Goal: Task Accomplishment & Management: Manage account settings

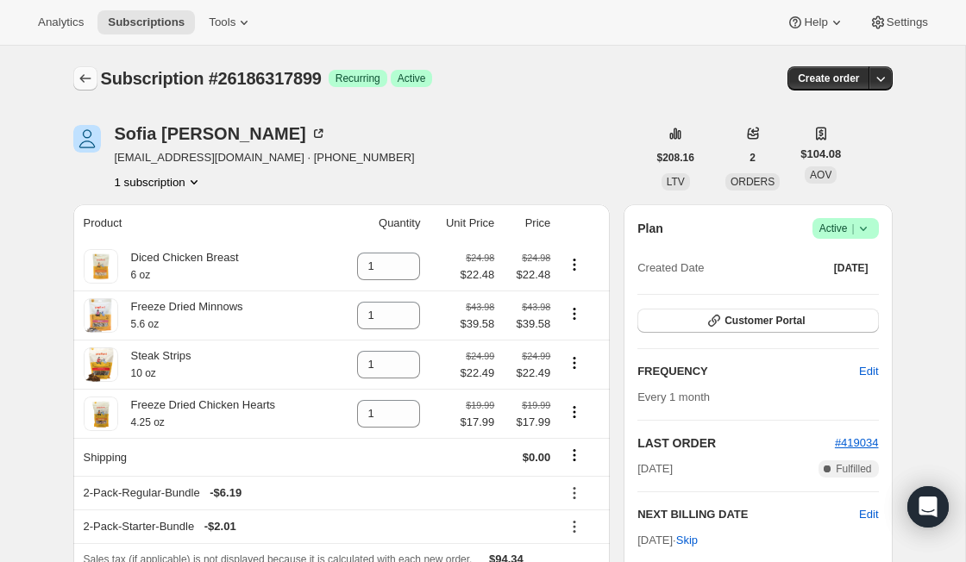
click at [91, 81] on icon "Subscriptions" at bounding box center [85, 78] width 17 height 17
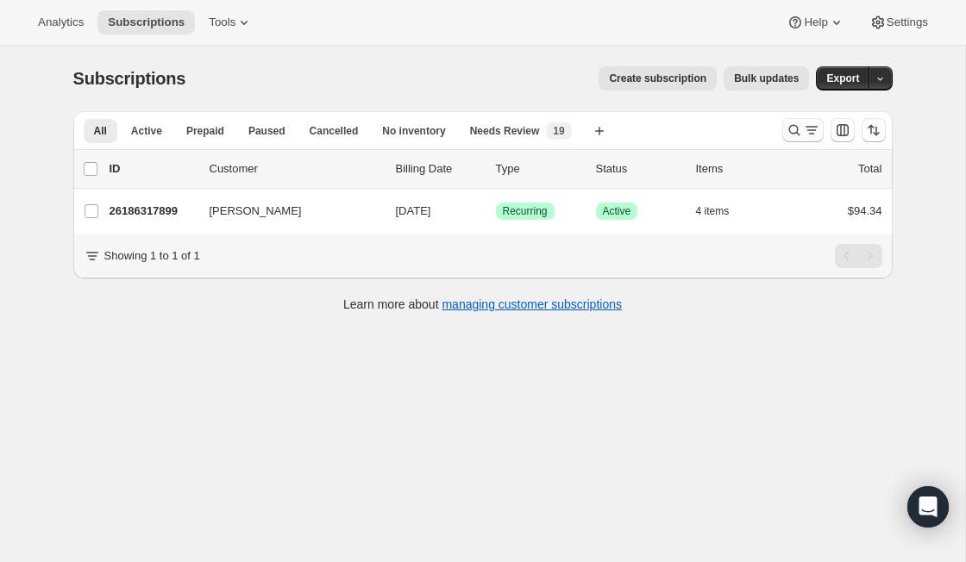
click at [792, 135] on icon "Search and filter results" at bounding box center [793, 130] width 17 height 17
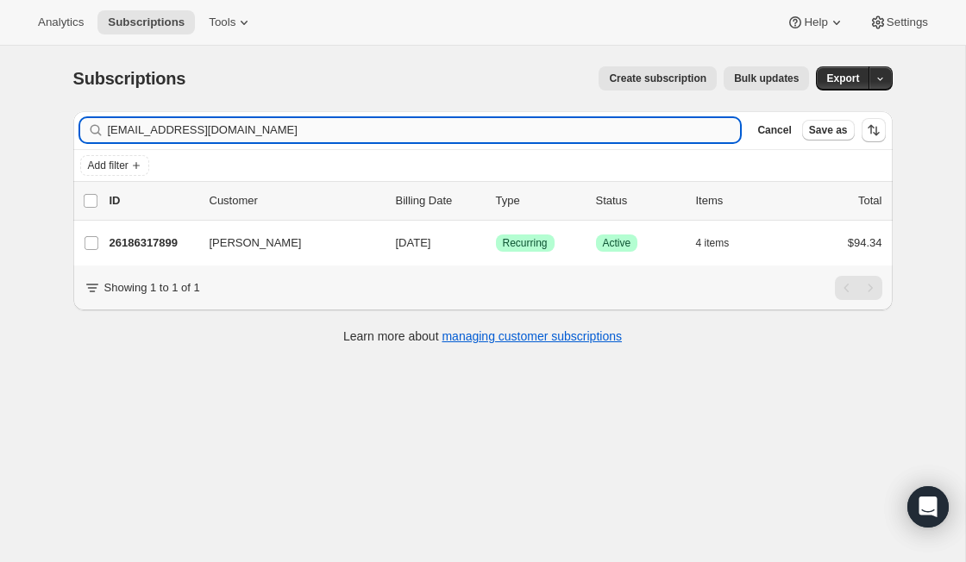
click at [304, 120] on input "[EMAIL_ADDRESS][DOMAIN_NAME]" at bounding box center [424, 130] width 633 height 24
click at [304, 122] on input "[EMAIL_ADDRESS][DOMAIN_NAME]" at bounding box center [424, 130] width 633 height 24
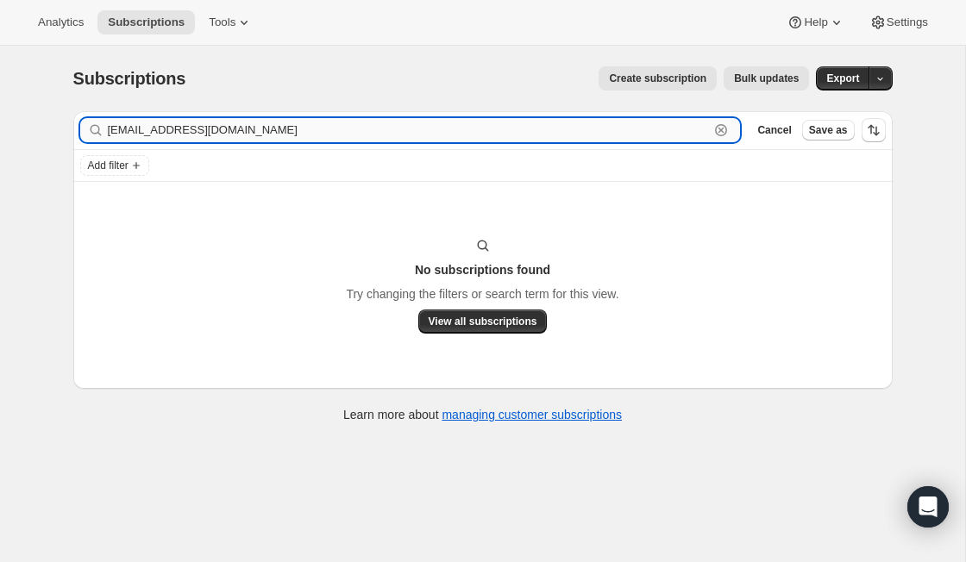
click at [293, 134] on input "[EMAIL_ADDRESS][DOMAIN_NAME]" at bounding box center [409, 130] width 602 height 24
paste input "[EMAIL_ADDRESS][DOMAIN_NAME]"
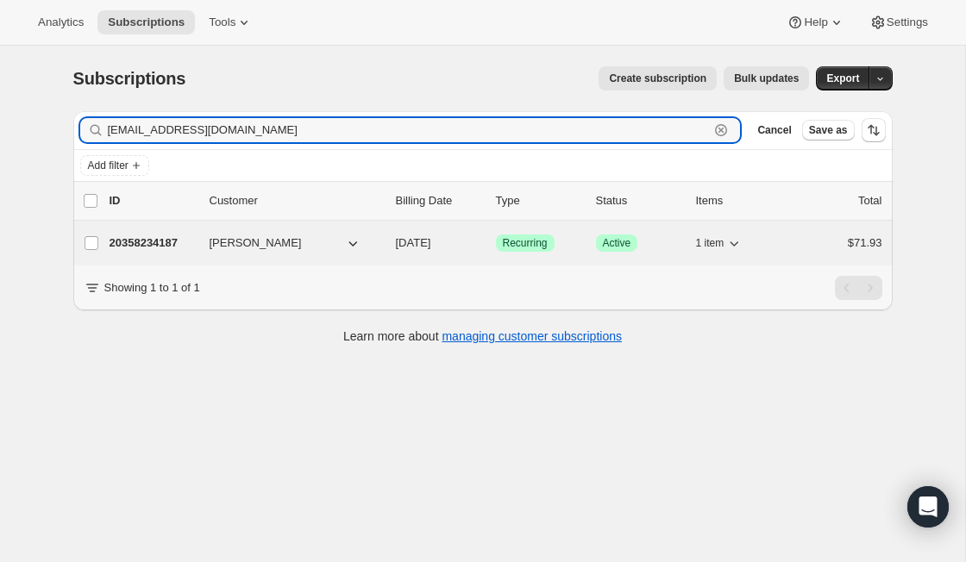
type input "[EMAIL_ADDRESS][DOMAIN_NAME]"
click at [166, 242] on p "20358234187" at bounding box center [152, 242] width 86 height 17
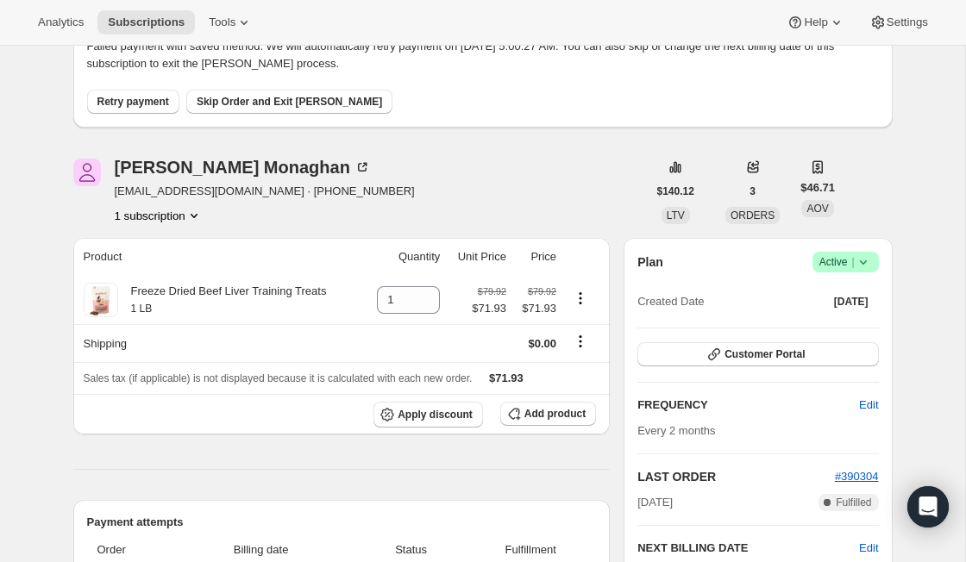
scroll to position [128, 0]
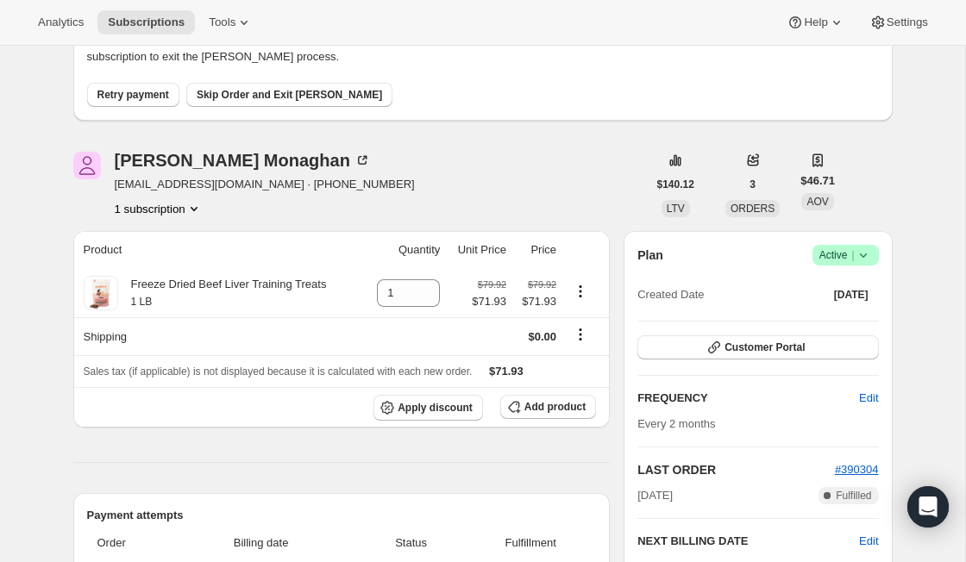
click at [866, 256] on icon at bounding box center [862, 255] width 17 height 17
click at [859, 318] on span "Cancel subscription" at bounding box center [838, 318] width 97 height 13
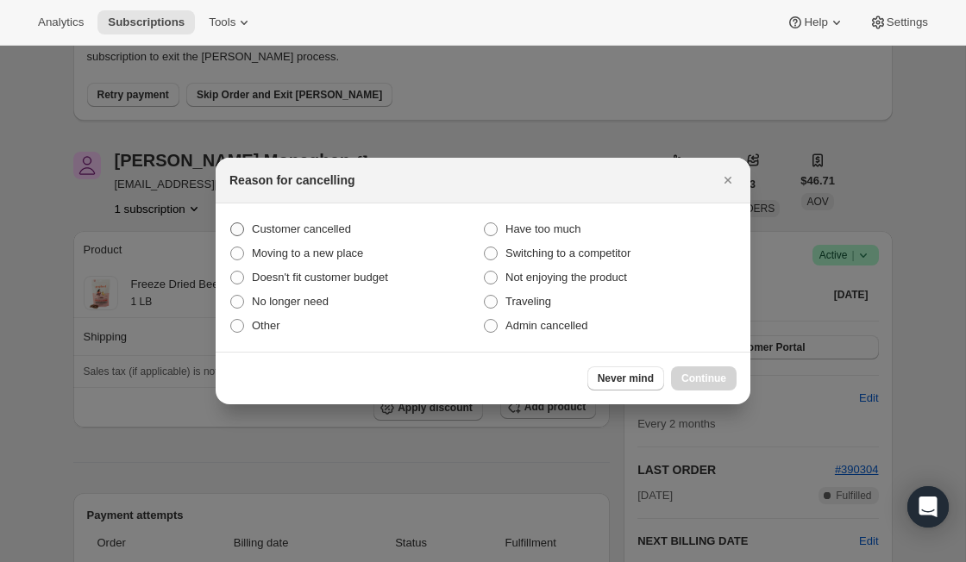
click at [346, 226] on span "Customer cancelled" at bounding box center [301, 228] width 99 height 13
click at [231, 223] on input "Customer cancelled" at bounding box center [230, 222] width 1 height 1
radio input "true"
click at [702, 379] on span "Continue" at bounding box center [703, 379] width 45 height 14
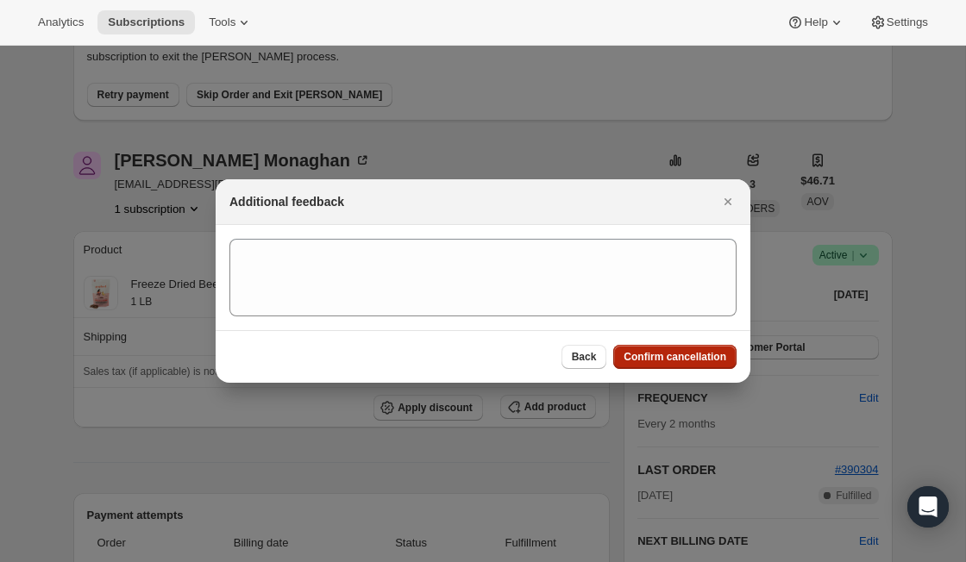
click at [634, 346] on button "Confirm cancellation" at bounding box center [674, 357] width 123 height 24
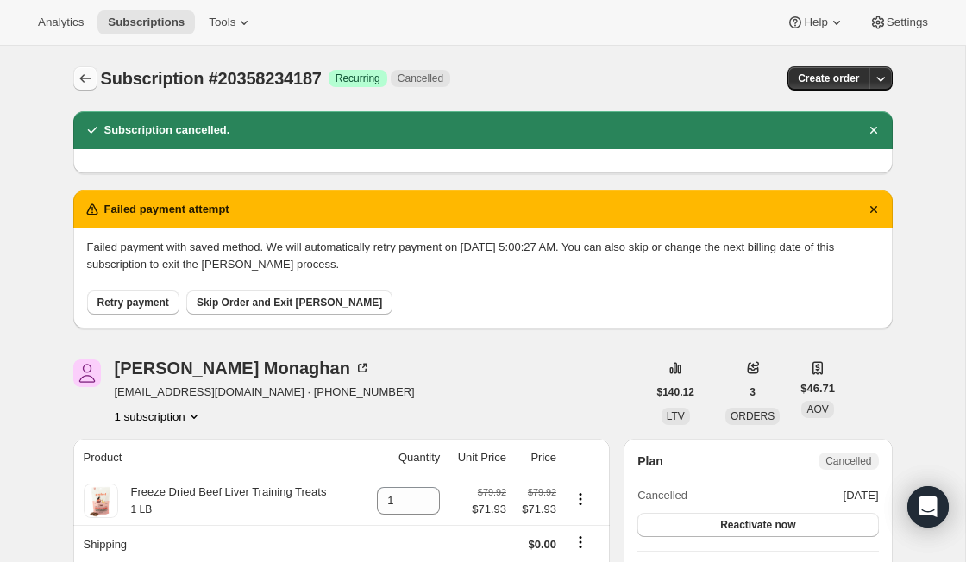
click at [77, 80] on icon "Subscriptions" at bounding box center [85, 78] width 17 height 17
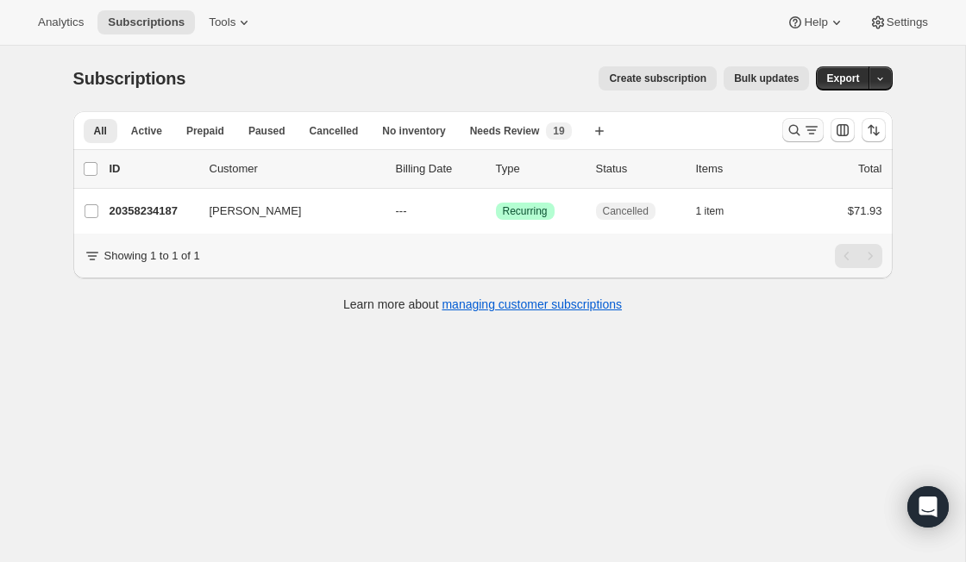
click at [814, 133] on icon "Search and filter results" at bounding box center [811, 130] width 17 height 17
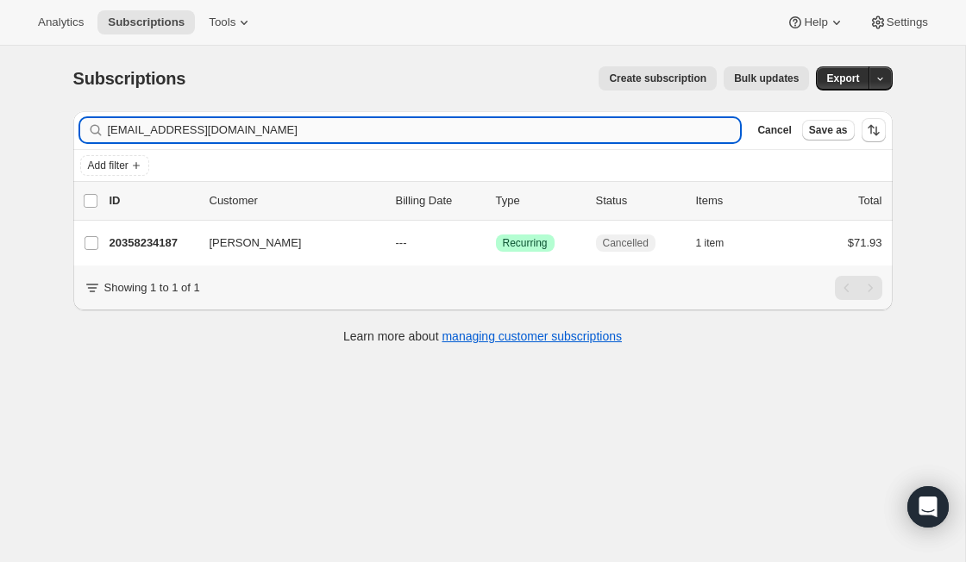
click at [274, 132] on input "[EMAIL_ADDRESS][DOMAIN_NAME]" at bounding box center [424, 130] width 633 height 24
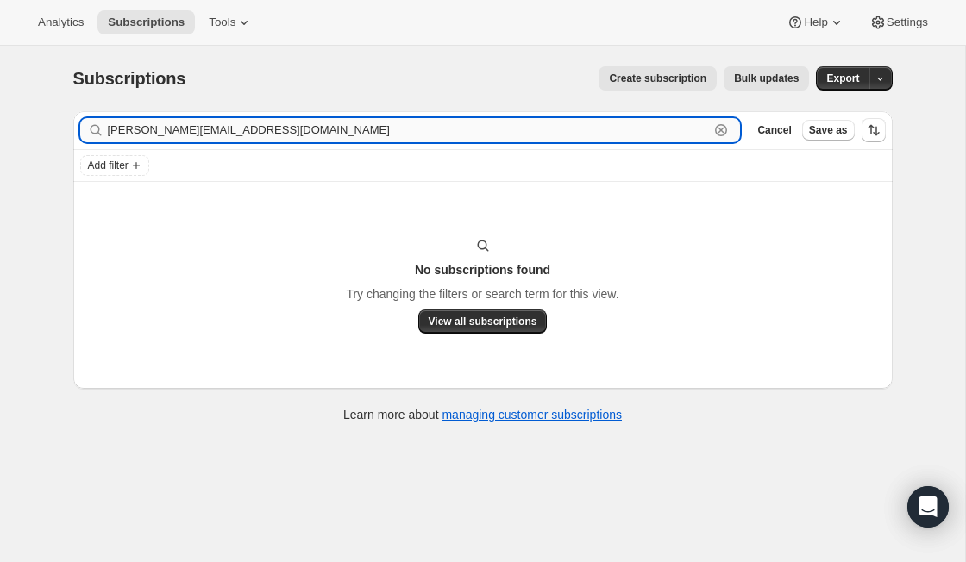
click at [288, 135] on input "[PERSON_NAME][EMAIL_ADDRESS][DOMAIN_NAME]" at bounding box center [409, 130] width 602 height 24
paste input "ofiadelvillar2098@g"
type input "[EMAIL_ADDRESS][DOMAIN_NAME]"
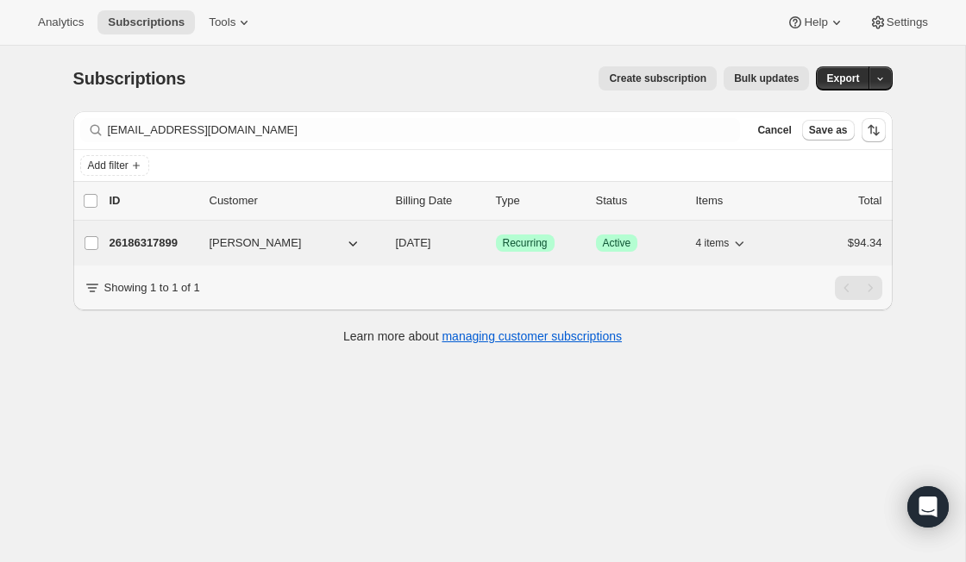
click at [165, 242] on p "26186317899" at bounding box center [152, 242] width 86 height 17
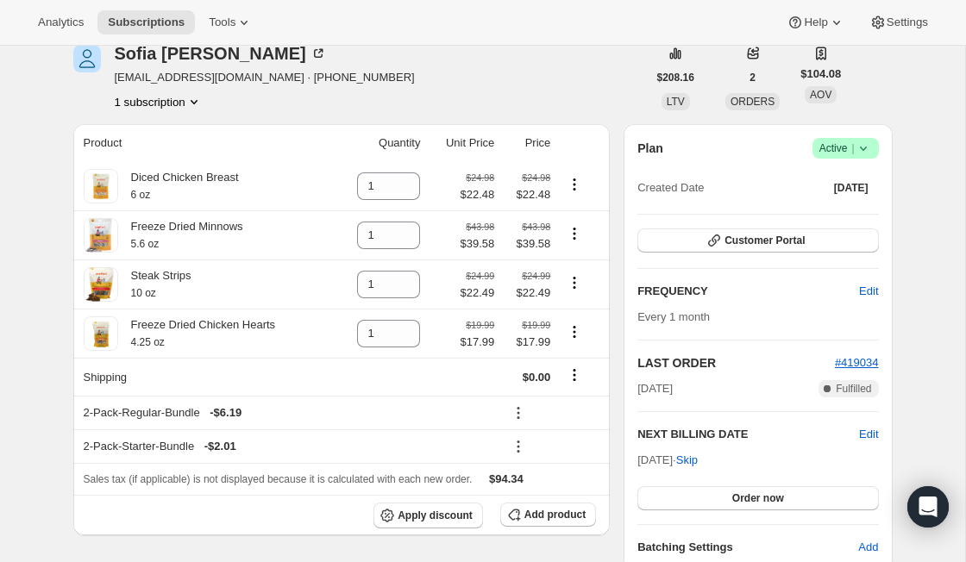
scroll to position [91, 0]
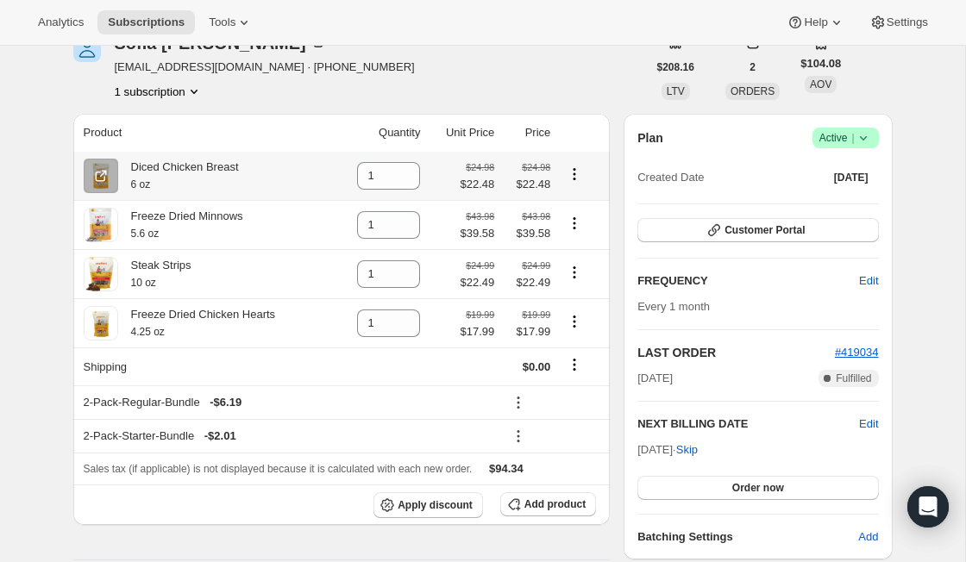
click at [578, 173] on icon "Product actions" at bounding box center [574, 174] width 17 height 17
click at [591, 239] on span "Swap variant" at bounding box center [573, 236] width 65 height 13
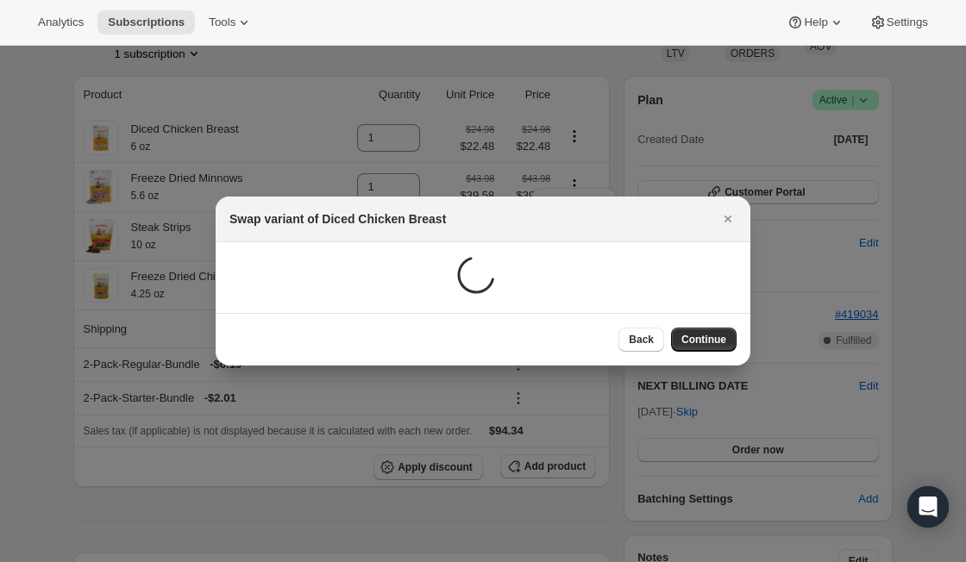
scroll to position [0, 0]
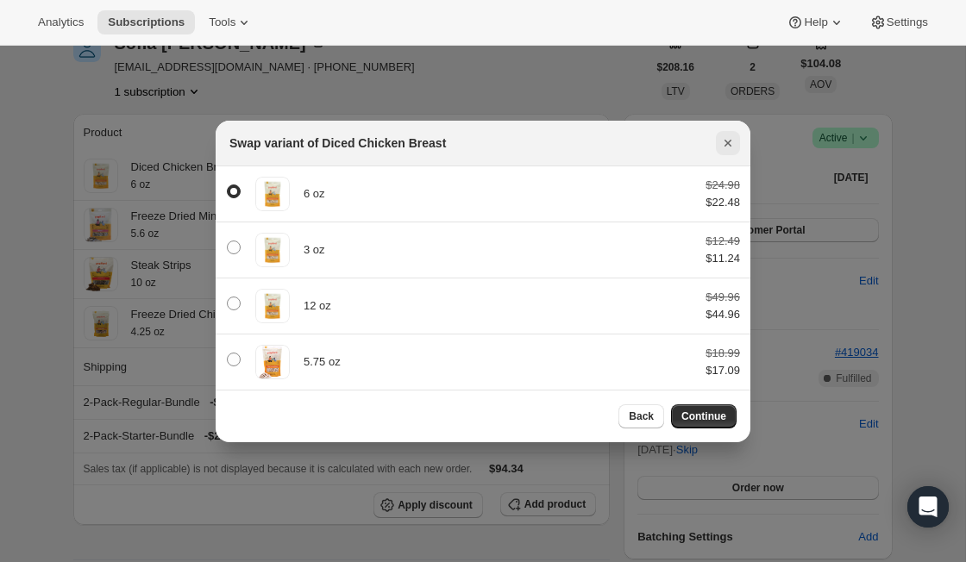
click at [726, 138] on icon "Close" at bounding box center [727, 142] width 17 height 17
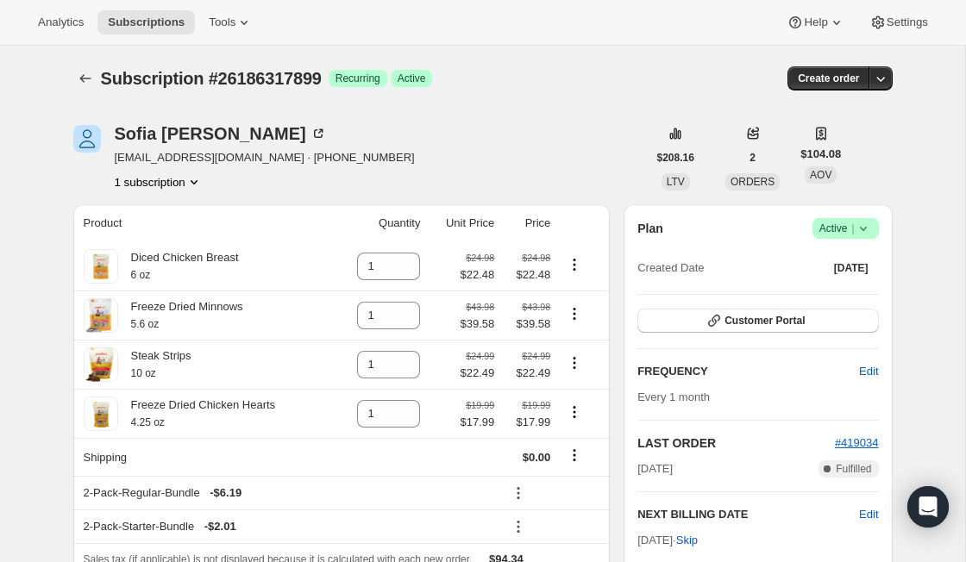
scroll to position [91, 0]
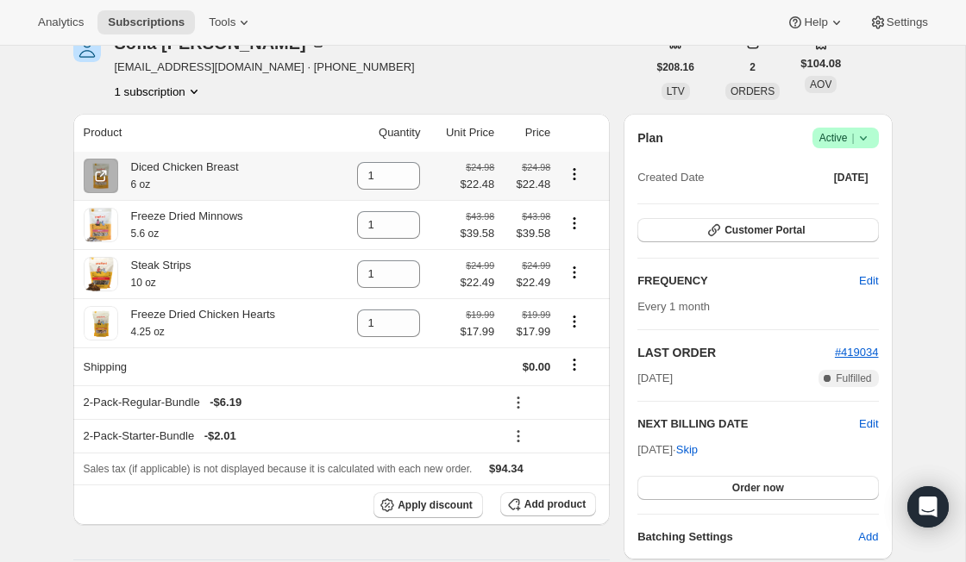
click at [574, 176] on icon "Product actions" at bounding box center [574, 174] width 17 height 17
click at [574, 247] on button "Swap variant" at bounding box center [573, 236] width 75 height 28
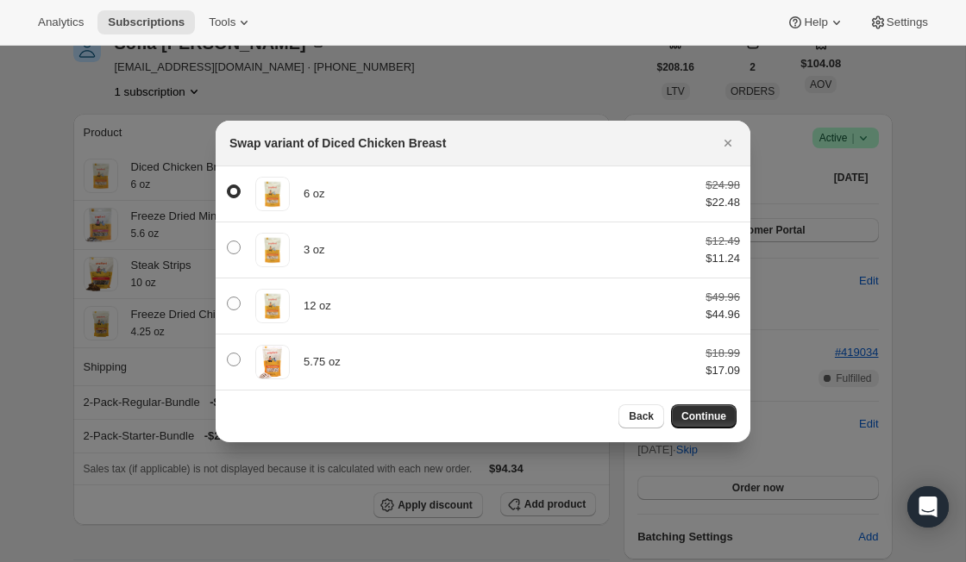
scroll to position [0, 0]
click at [168, 71] on div at bounding box center [483, 281] width 966 height 562
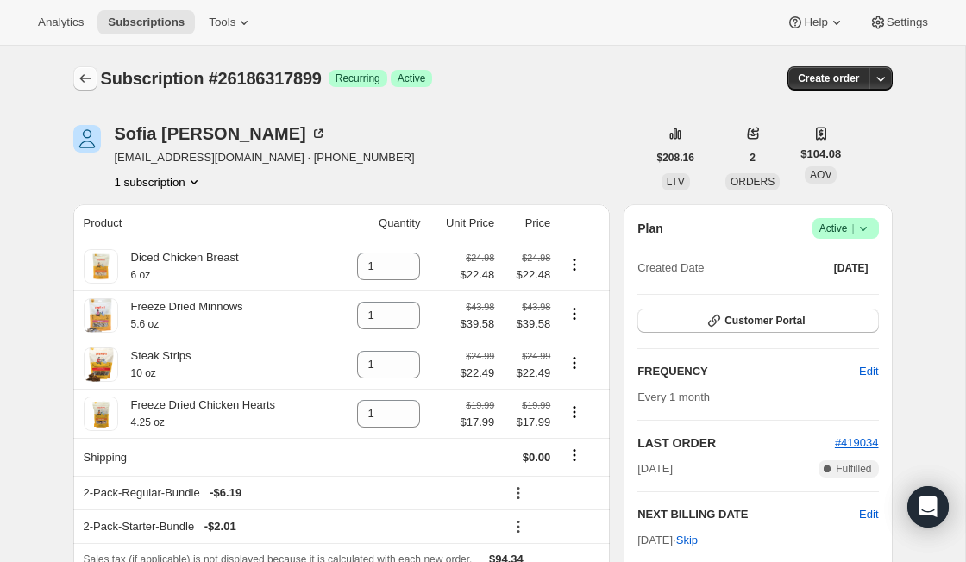
click at [83, 73] on icon "Subscriptions" at bounding box center [85, 78] width 17 height 17
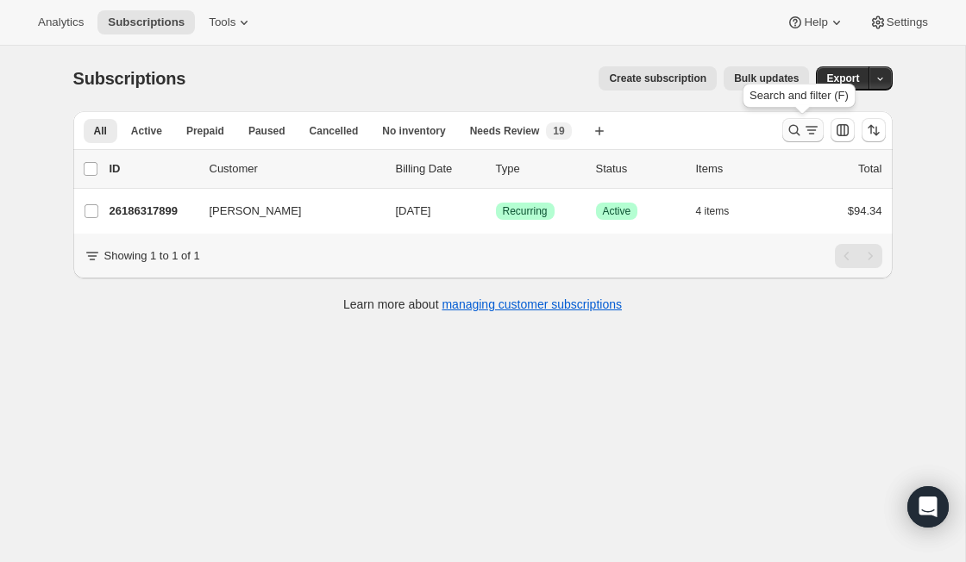
click at [810, 135] on icon "Search and filter results" at bounding box center [811, 130] width 17 height 17
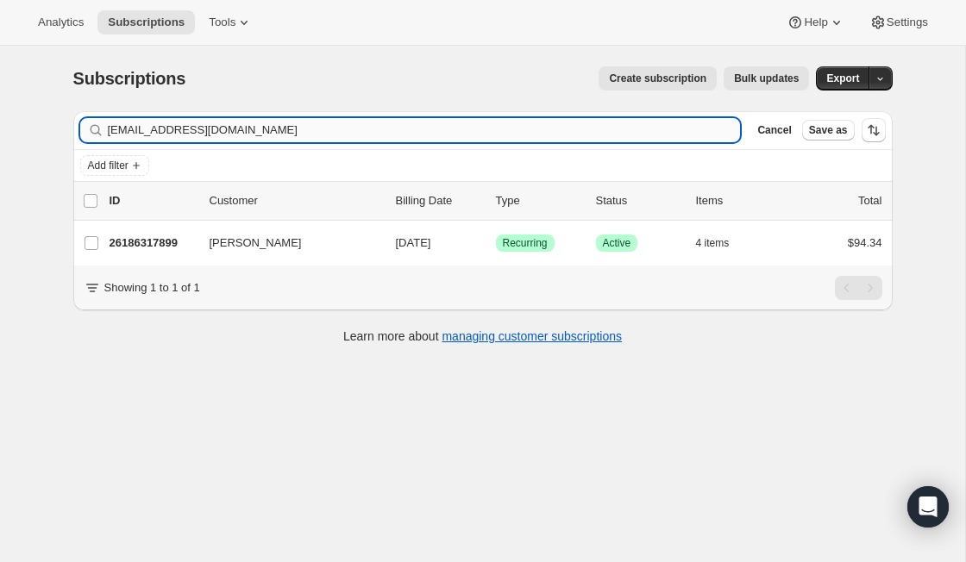
click at [290, 129] on input "[EMAIL_ADDRESS][DOMAIN_NAME]" at bounding box center [424, 130] width 633 height 24
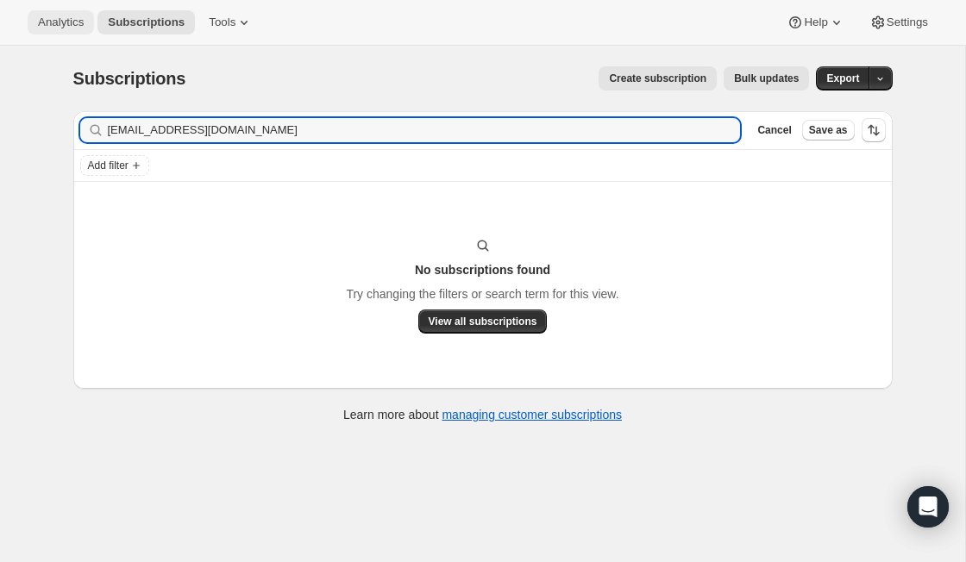
type input "[EMAIL_ADDRESS][DOMAIN_NAME]"
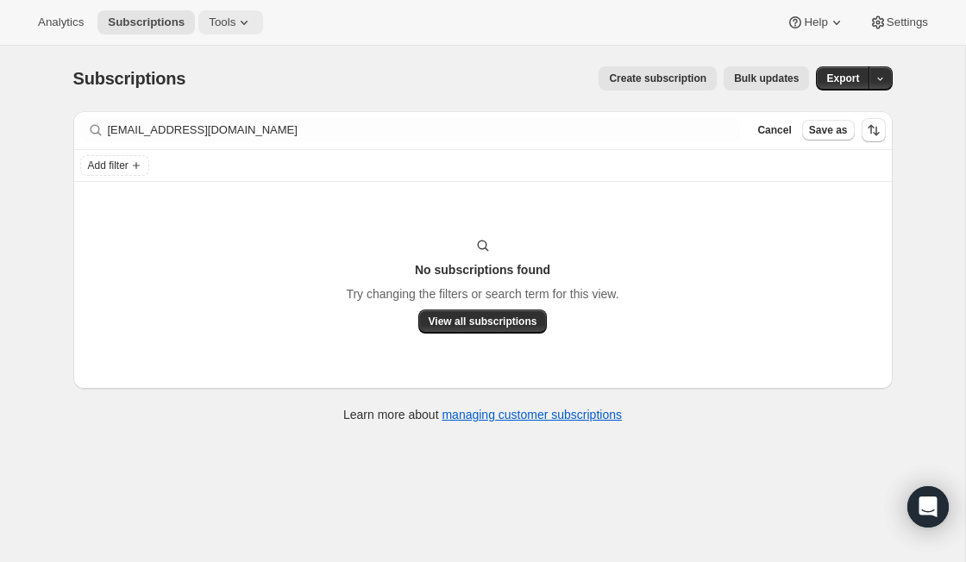
click at [235, 17] on span "Tools" at bounding box center [222, 23] width 27 height 14
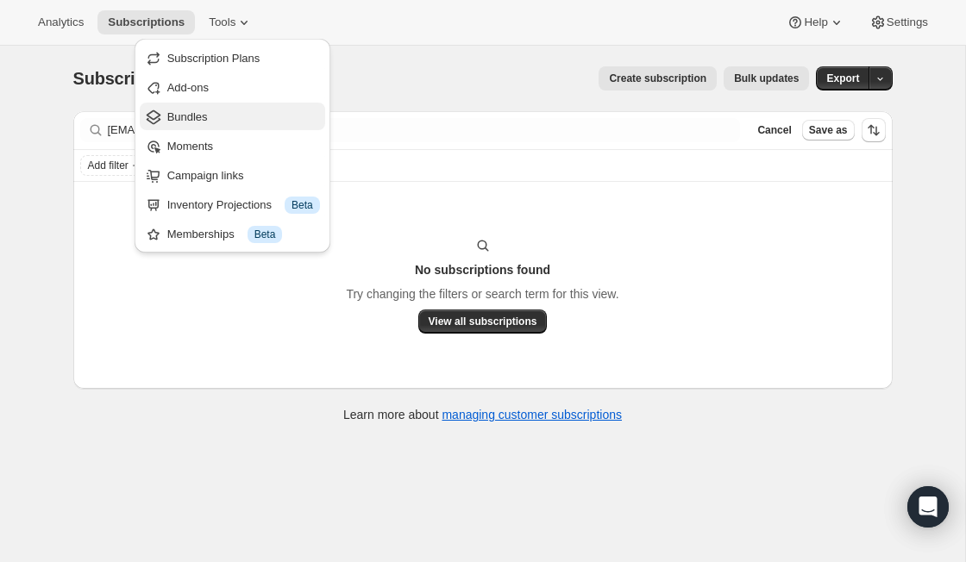
click at [219, 116] on span "Bundles" at bounding box center [243, 117] width 153 height 17
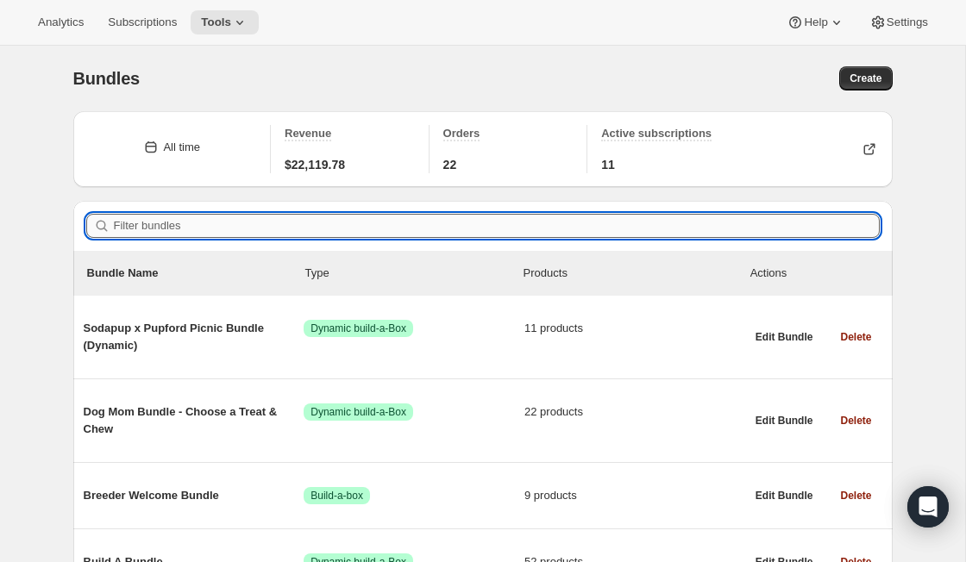
click at [215, 225] on input "Filter bundles" at bounding box center [497, 226] width 766 height 24
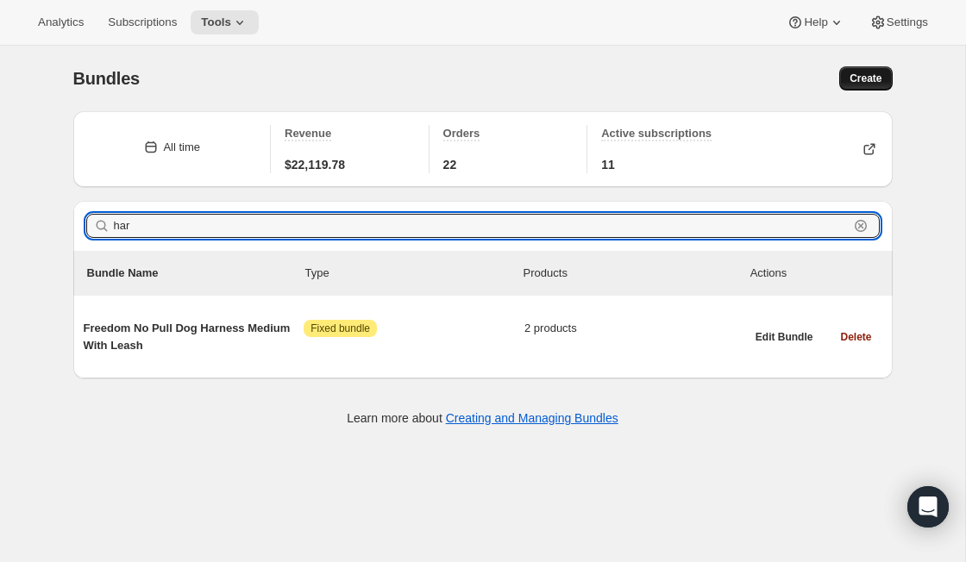
type input "har"
click at [877, 74] on span "Create" at bounding box center [865, 79] width 32 height 14
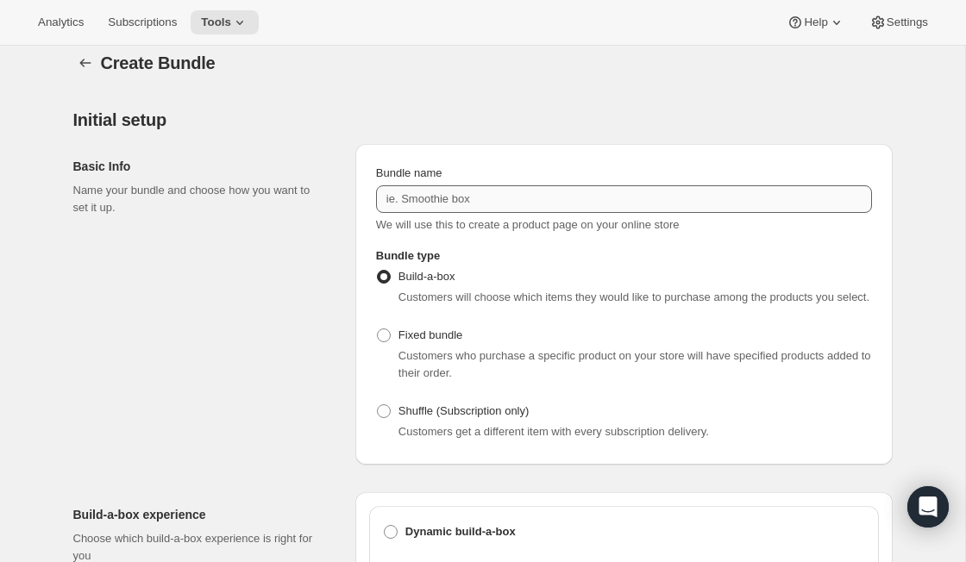
scroll to position [23, 0]
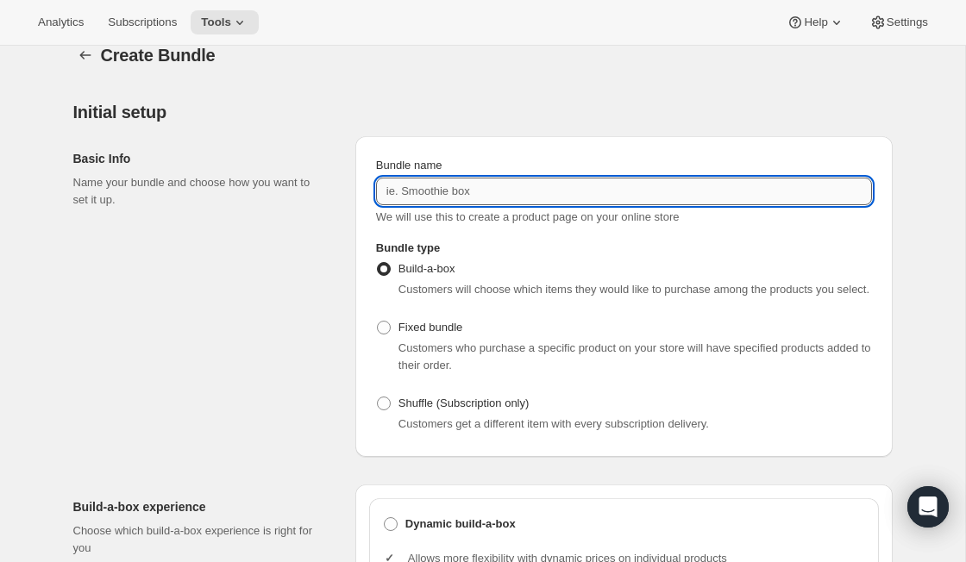
click at [455, 189] on input "Bundle name" at bounding box center [624, 192] width 496 height 28
paste input "Freedom No Pull Dog Harness Small With Leash"
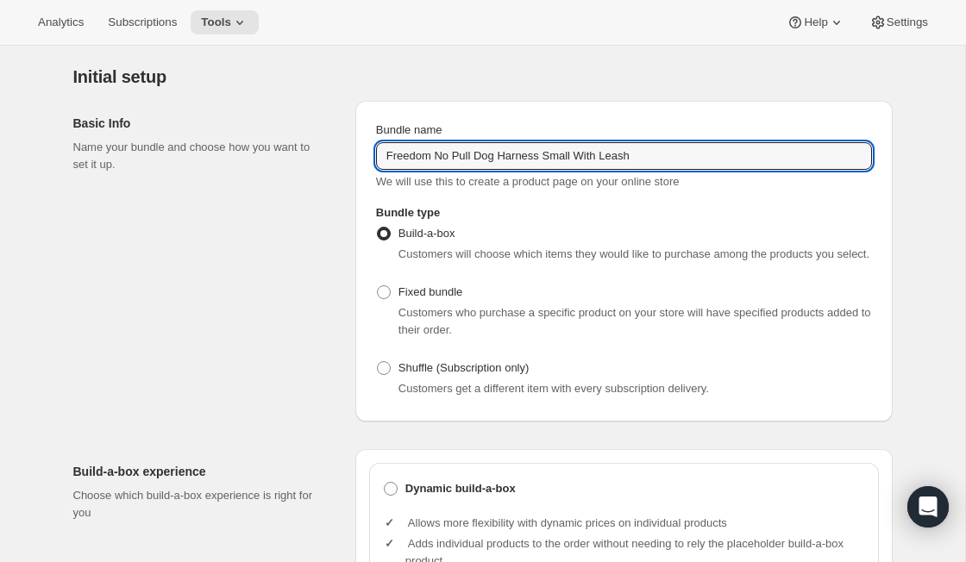
scroll to position [72, 0]
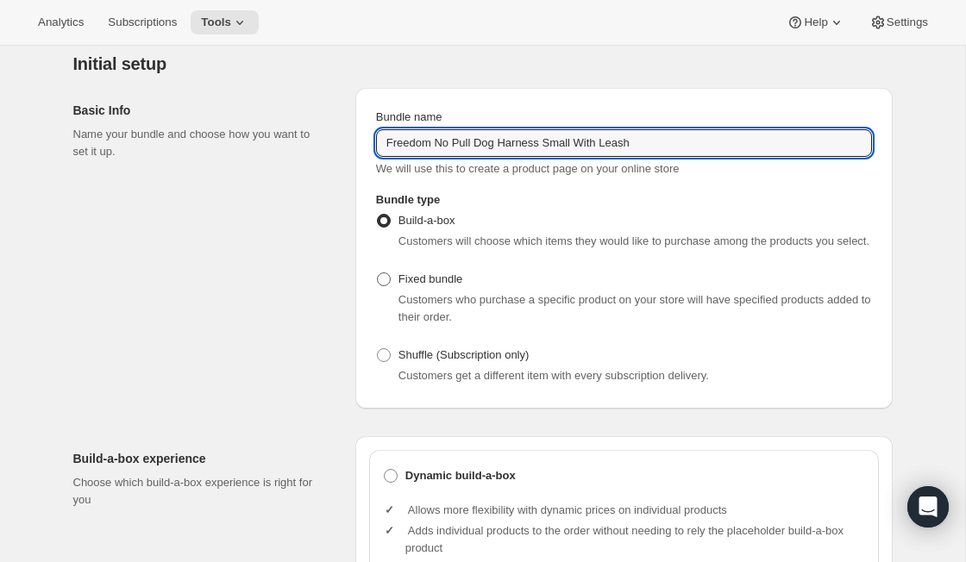
type input "Freedom No Pull Dog Harness Small With Leash"
click at [383, 286] on span at bounding box center [384, 279] width 14 height 14
click at [378, 273] on input "Fixed bundle" at bounding box center [377, 272] width 1 height 1
radio input "true"
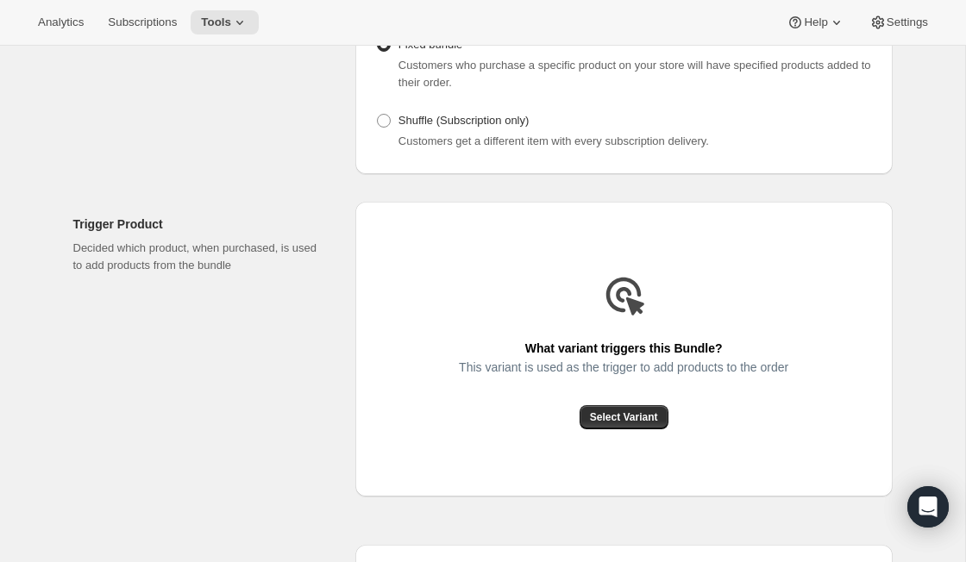
scroll to position [347, 0]
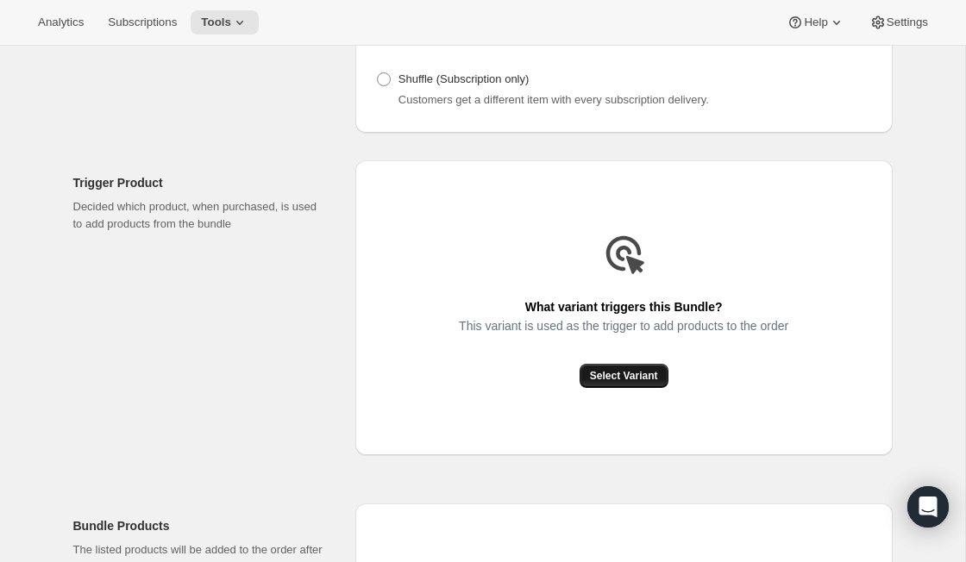
click at [636, 388] on button "Select Variant" at bounding box center [623, 376] width 89 height 24
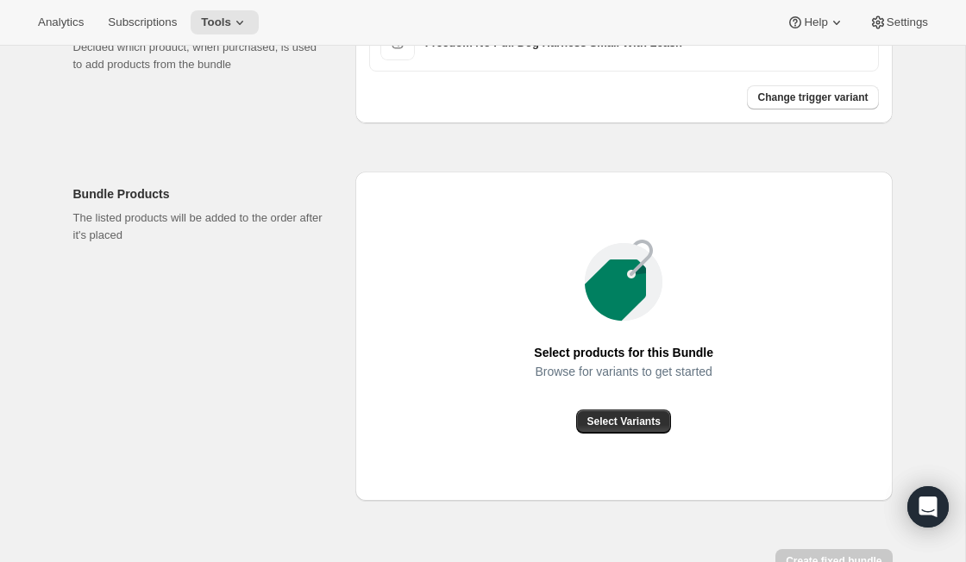
scroll to position [517, 0]
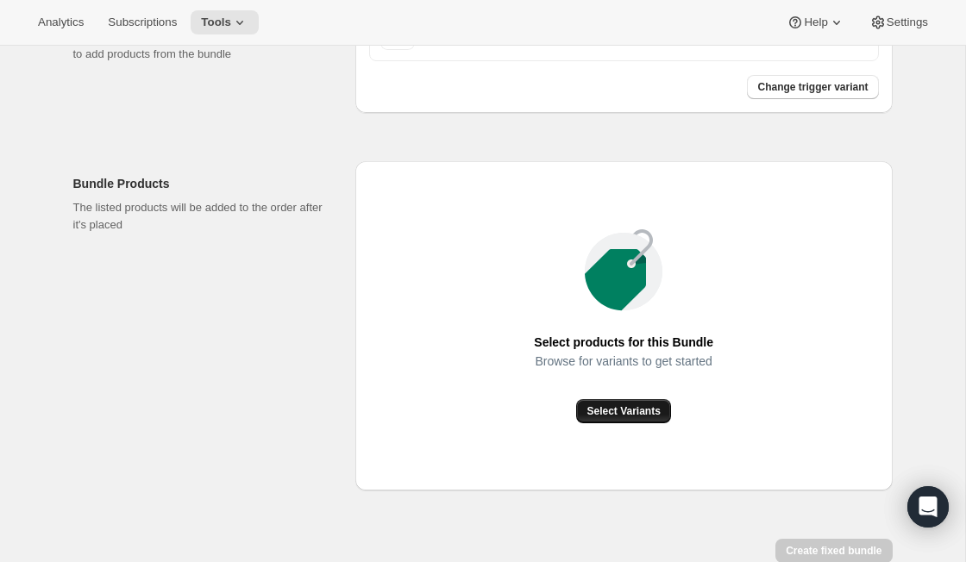
click at [603, 418] on span "Select Variants" at bounding box center [622, 411] width 73 height 14
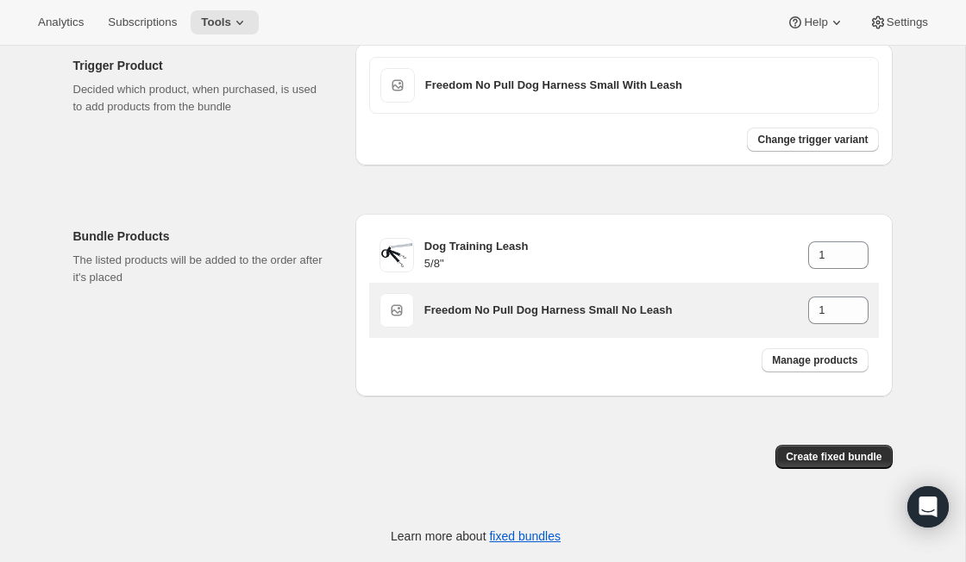
scroll to position [482, 0]
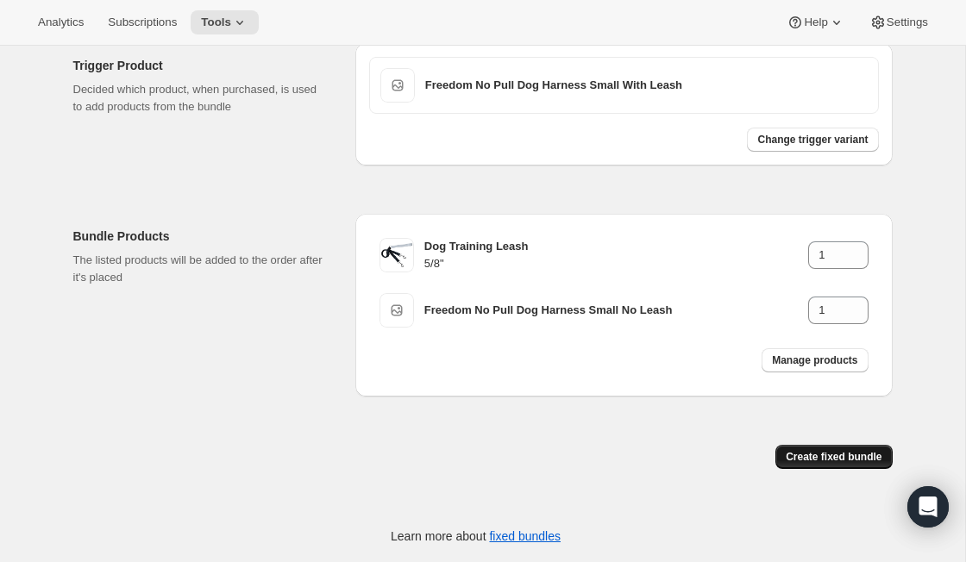
click at [809, 457] on span "Create fixed bundle" at bounding box center [833, 457] width 96 height 14
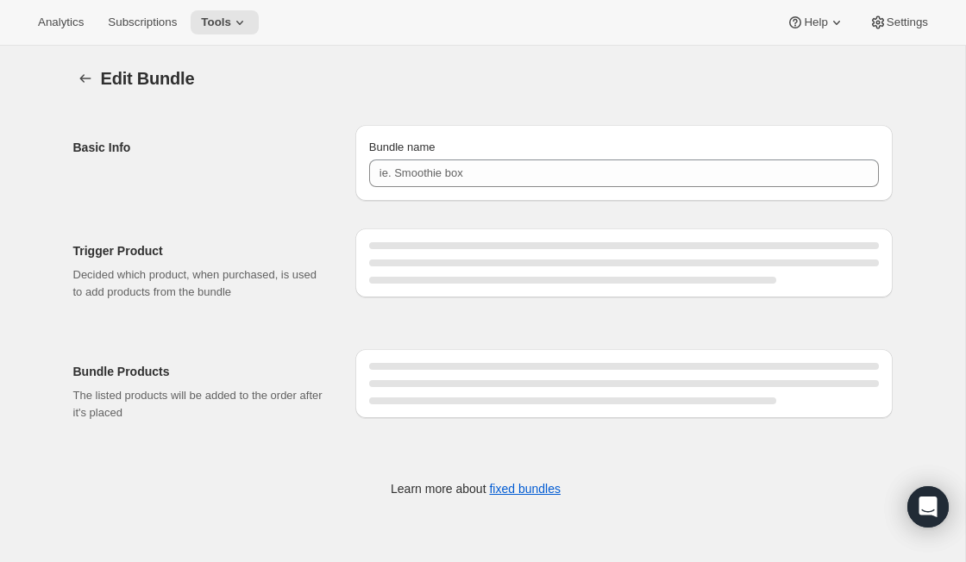
type input "Freedom No Pull Dog Harness Small With Leash"
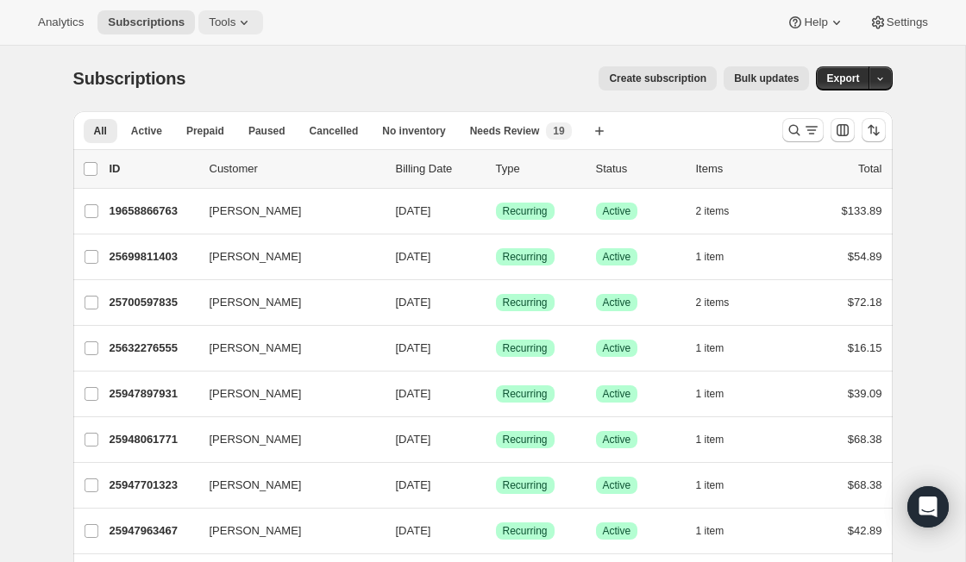
click at [247, 24] on icon at bounding box center [244, 23] width 7 height 4
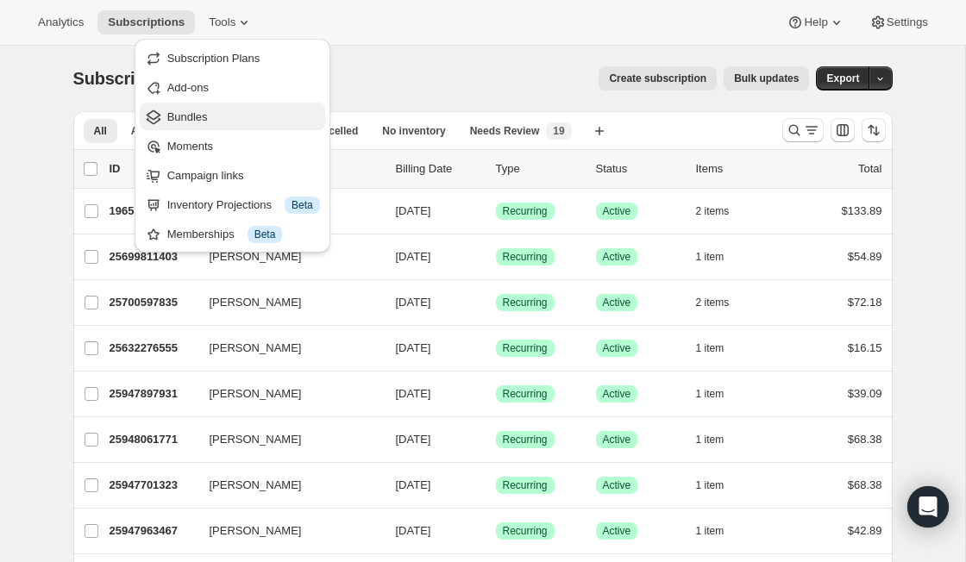
click at [233, 109] on span "Bundles" at bounding box center [243, 117] width 153 height 17
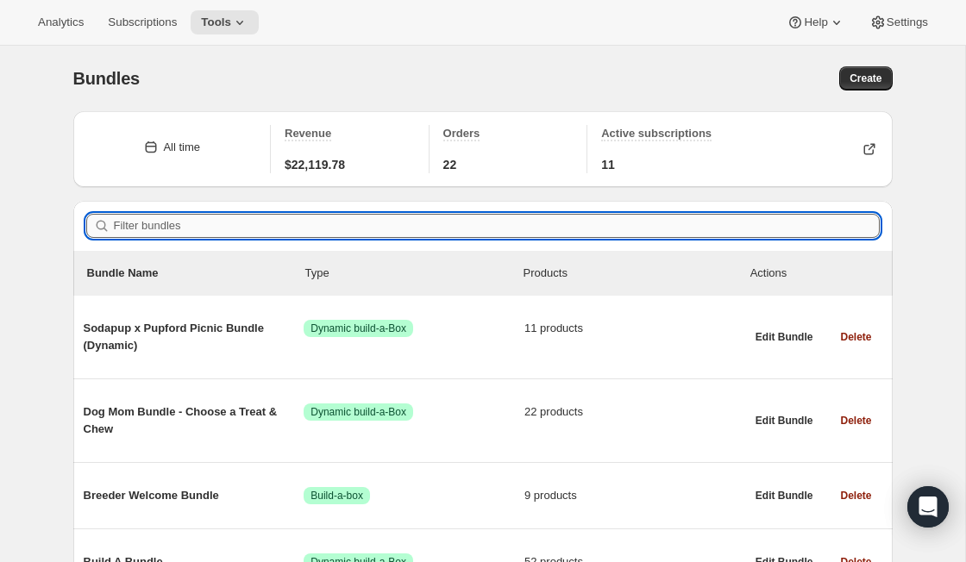
click at [231, 225] on input "Filter bundles" at bounding box center [497, 226] width 766 height 24
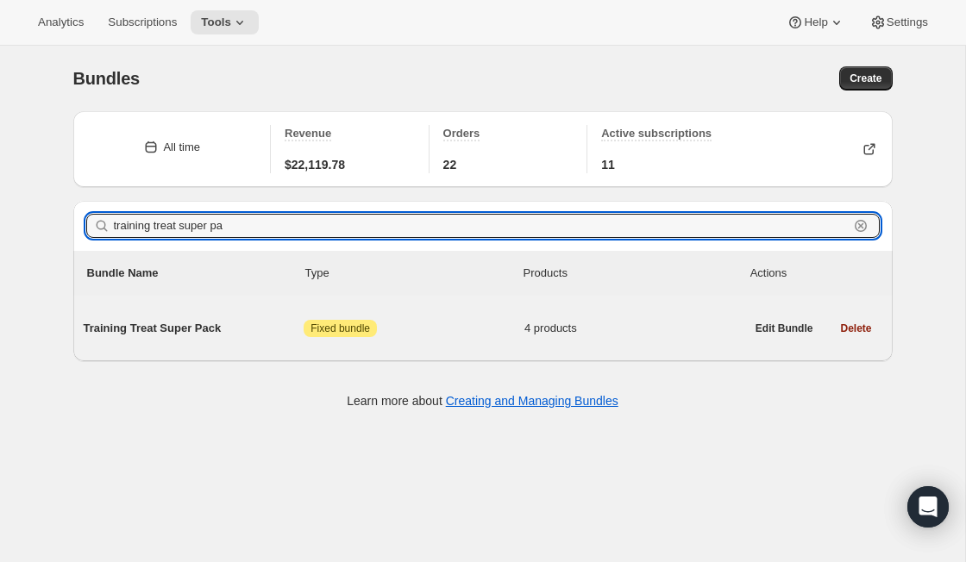
type input "training treat super pa"
click at [215, 330] on span "Training Treat Super Pack" at bounding box center [194, 328] width 221 height 17
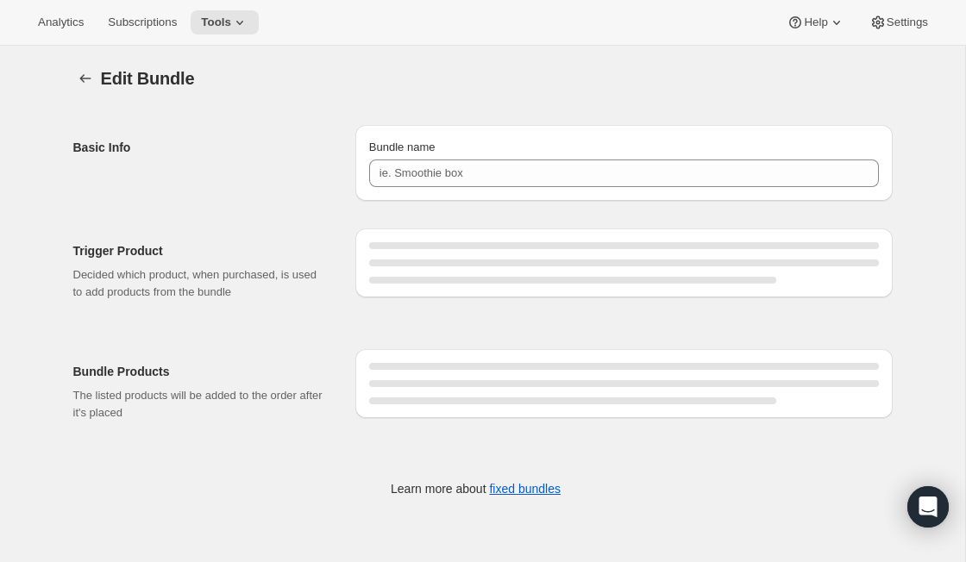
type input "Training Treat Super Pack"
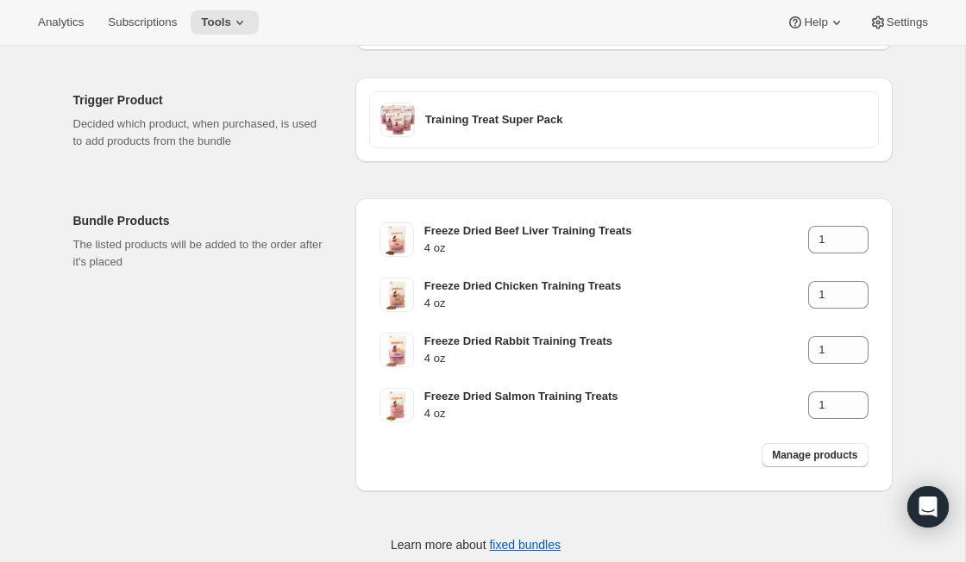
scroll to position [185, 0]
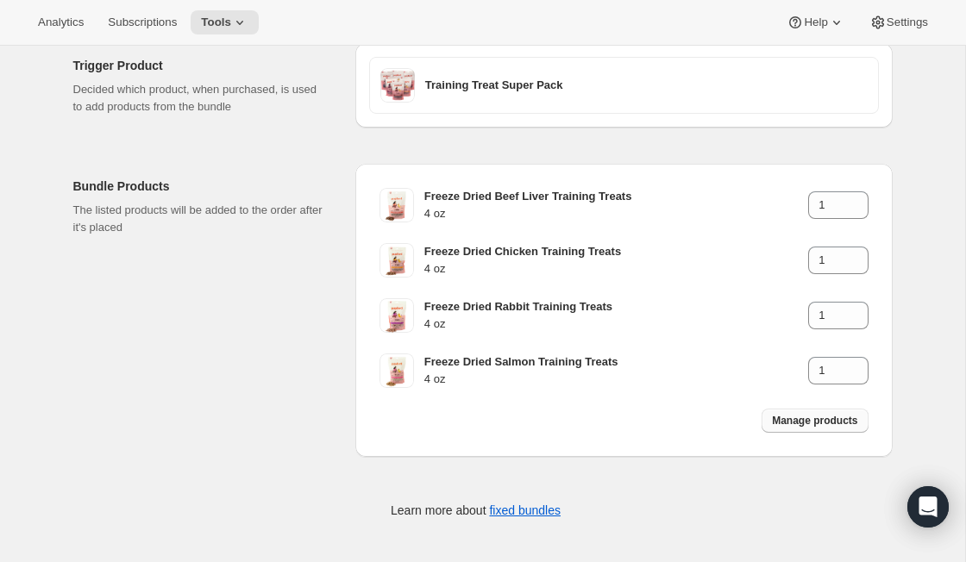
click at [805, 421] on span "Manage products" at bounding box center [814, 421] width 85 height 14
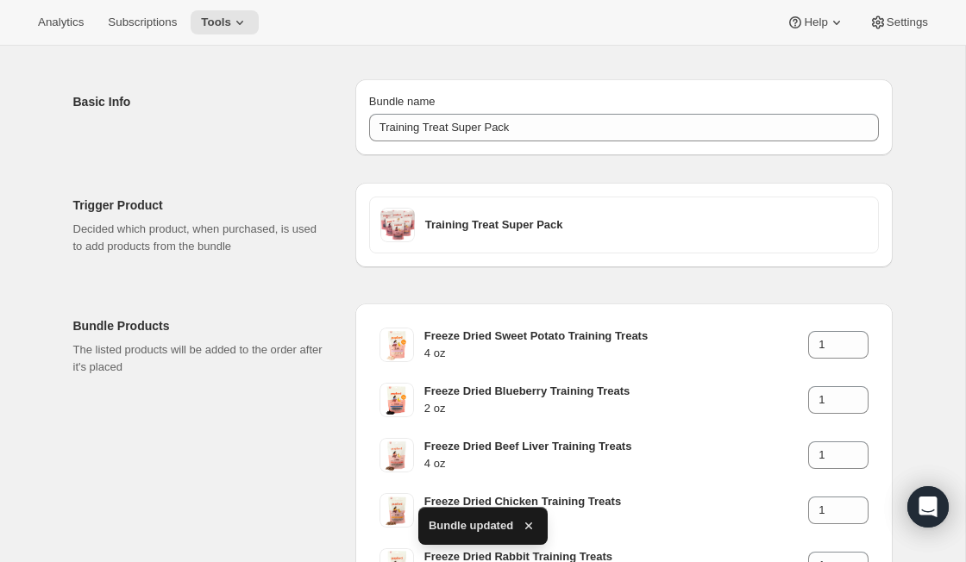
scroll to position [81, 0]
